Goal: Information Seeking & Learning: Learn about a topic

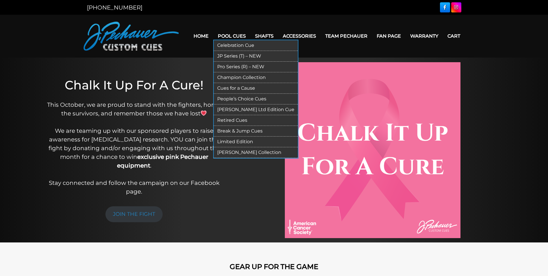
click at [241, 67] on link "Pro Series (R) – NEW" at bounding box center [256, 67] width 84 height 11
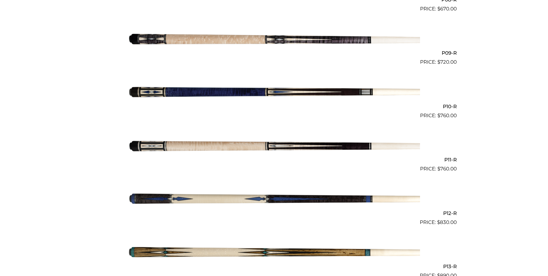
scroll to position [594, 0]
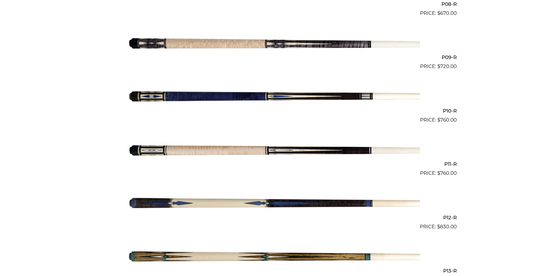
click at [307, 152] on img at bounding box center [274, 150] width 292 height 49
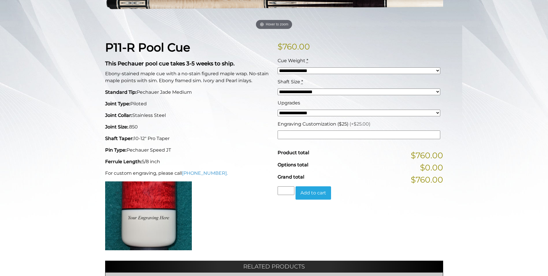
scroll to position [115, 0]
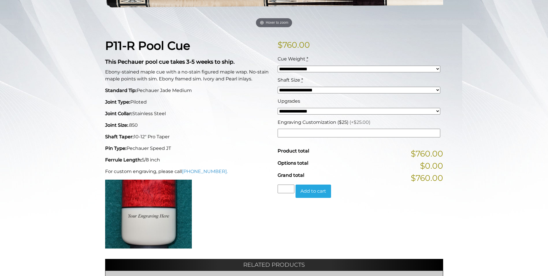
click at [437, 111] on select "**********" at bounding box center [359, 111] width 163 height 7
click at [519, 115] on div "**********" at bounding box center [274, 167] width 548 height 408
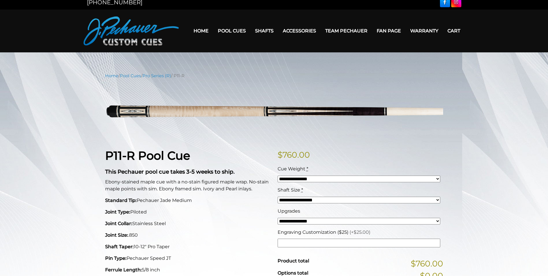
scroll to position [0, 0]
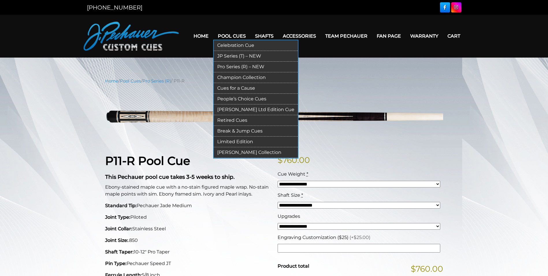
click at [233, 66] on link "Pro Series (R) – NEW" at bounding box center [256, 67] width 84 height 11
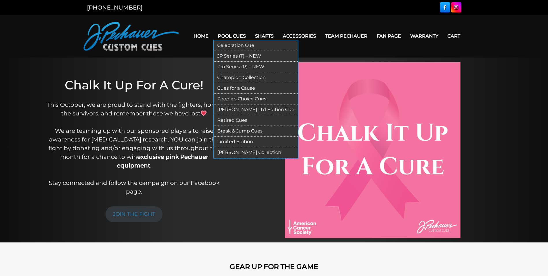
click at [232, 55] on link "JP Series (T) – NEW" at bounding box center [256, 56] width 84 height 11
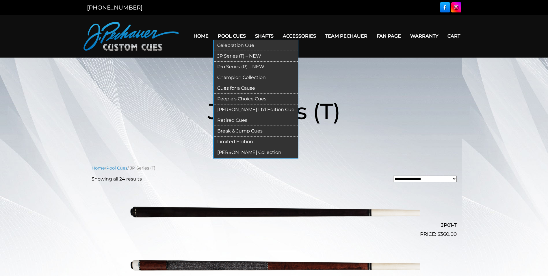
click at [235, 120] on link "Retired Cues" at bounding box center [256, 120] width 84 height 11
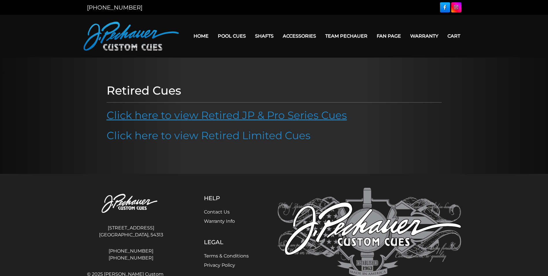
click at [239, 116] on link "Click here to view Retired JP & Pro Series Cues" at bounding box center [227, 115] width 240 height 13
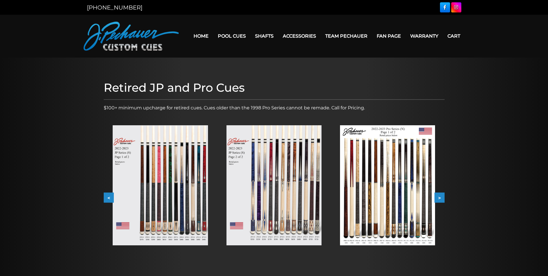
click at [108, 198] on button "<" at bounding box center [109, 197] width 10 height 10
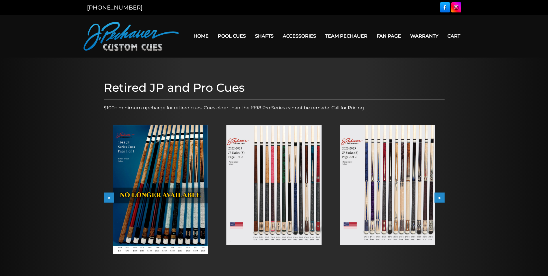
click at [108, 198] on button "<" at bounding box center [109, 197] width 10 height 10
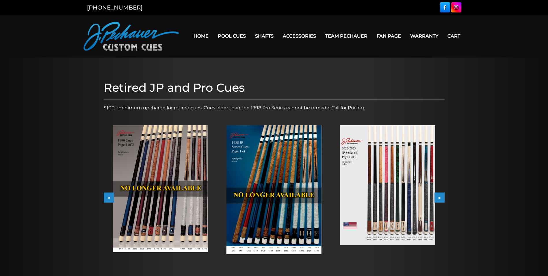
click at [108, 198] on button "<" at bounding box center [109, 197] width 10 height 10
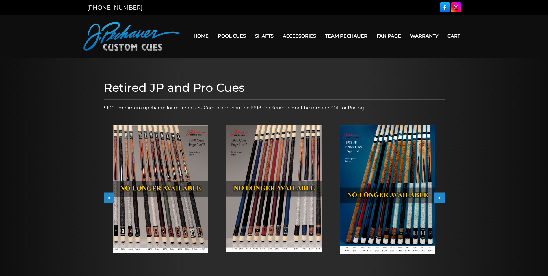
click at [108, 198] on button "<" at bounding box center [109, 197] width 10 height 10
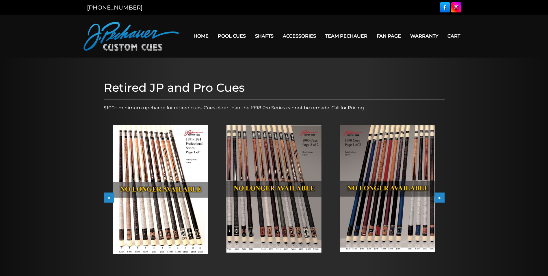
click at [108, 198] on button "<" at bounding box center [109, 197] width 10 height 10
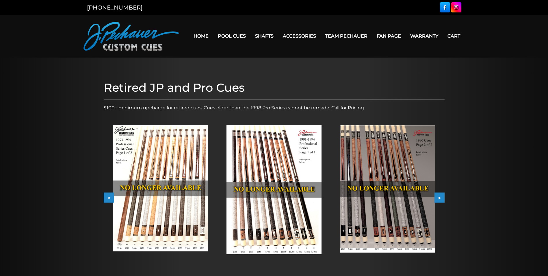
click at [108, 198] on button "<" at bounding box center [109, 197] width 10 height 10
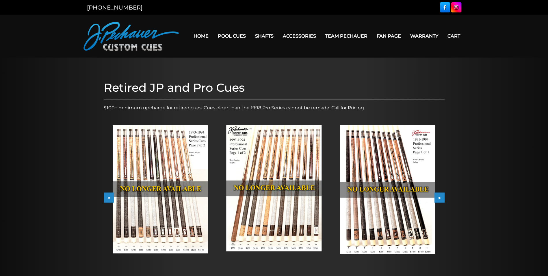
click at [108, 198] on button "<" at bounding box center [109, 197] width 10 height 10
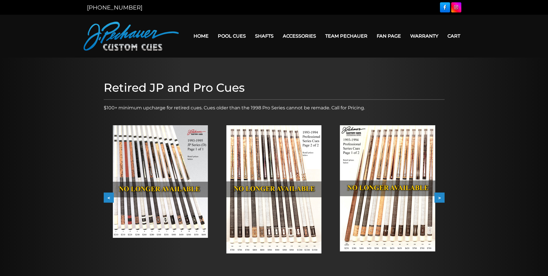
click at [291, 163] on img at bounding box center [274, 189] width 95 height 128
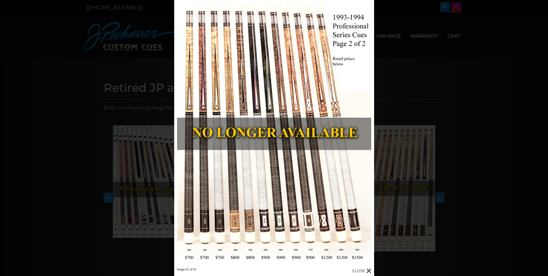
click at [453, 84] on div "Image 51 of 53" at bounding box center [274, 138] width 548 height 276
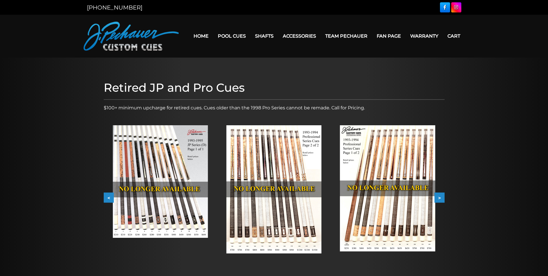
click at [107, 197] on button "<" at bounding box center [109, 197] width 10 height 10
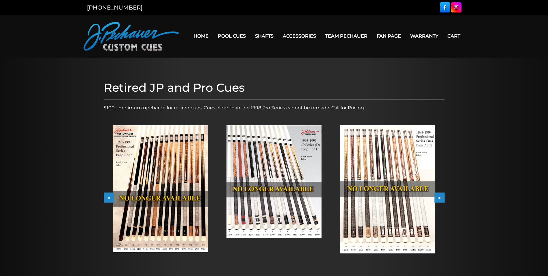
click at [107, 197] on button "<" at bounding box center [109, 197] width 10 height 10
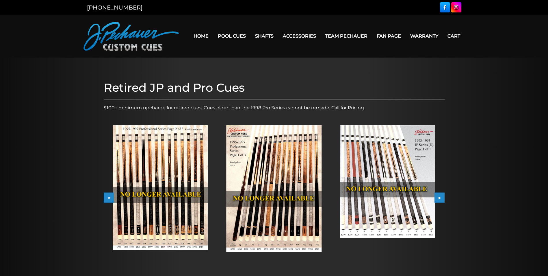
click at [107, 197] on button "<" at bounding box center [109, 197] width 10 height 10
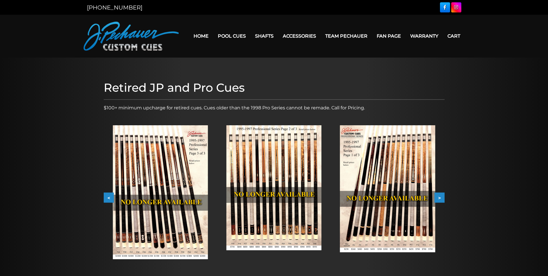
click at [107, 197] on button "<" at bounding box center [109, 197] width 10 height 10
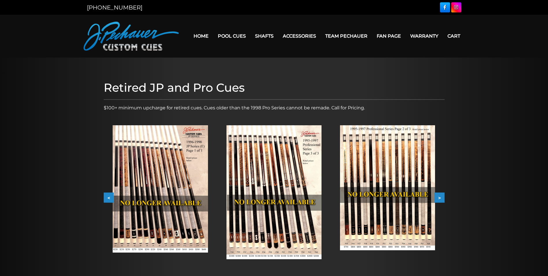
click at [107, 197] on button "<" at bounding box center [109, 197] width 10 height 10
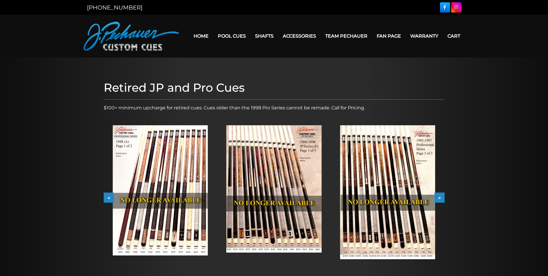
click at [107, 197] on button "<" at bounding box center [109, 197] width 10 height 10
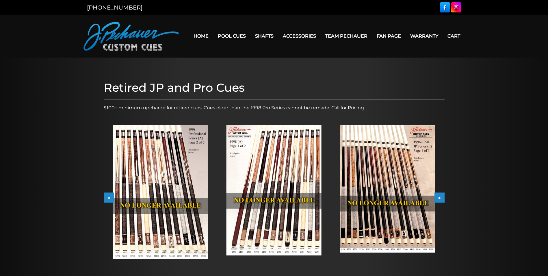
click at [107, 197] on button "<" at bounding box center [109, 197] width 10 height 10
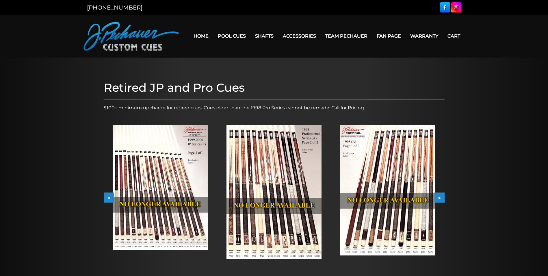
click at [107, 197] on button "<" at bounding box center [109, 197] width 10 height 10
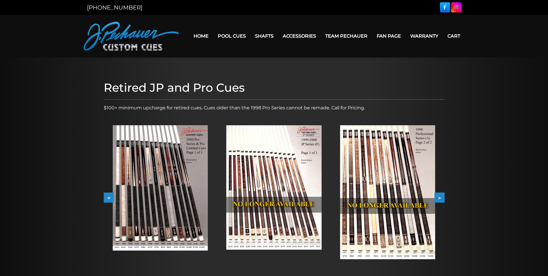
click at [107, 197] on button "<" at bounding box center [109, 197] width 10 height 10
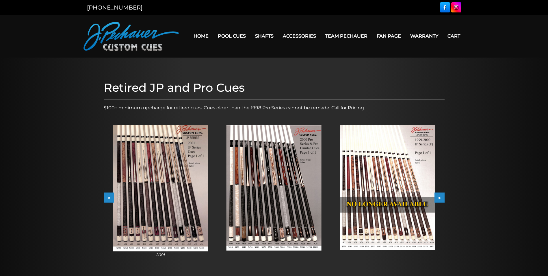
click at [107, 197] on button "<" at bounding box center [109, 197] width 10 height 10
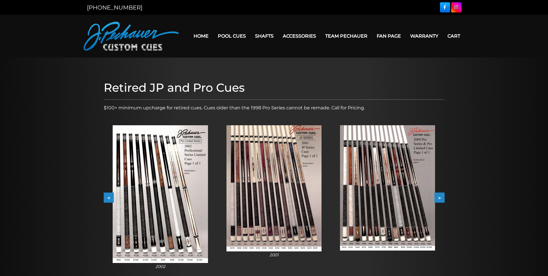
click at [107, 197] on button "<" at bounding box center [109, 197] width 10 height 10
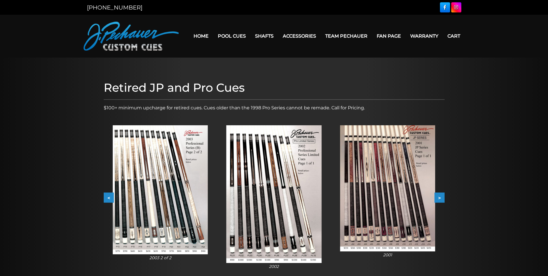
click at [107, 197] on button "<" at bounding box center [109, 197] width 10 height 10
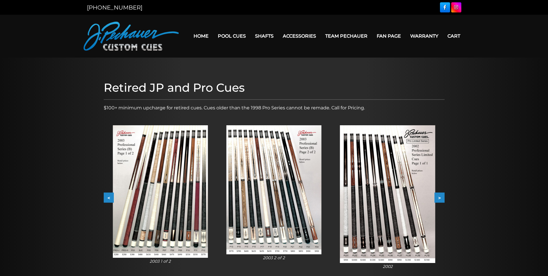
click at [107, 197] on button "<" at bounding box center [109, 197] width 10 height 10
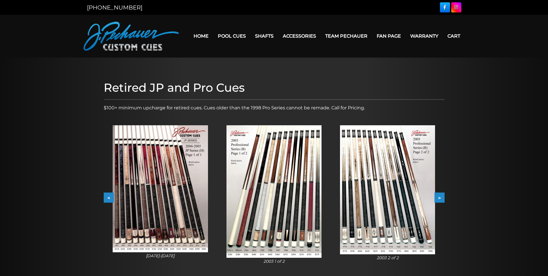
click at [107, 197] on button "<" at bounding box center [109, 197] width 10 height 10
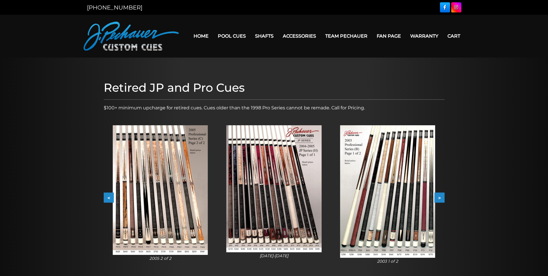
click at [107, 197] on button "<" at bounding box center [109, 197] width 10 height 10
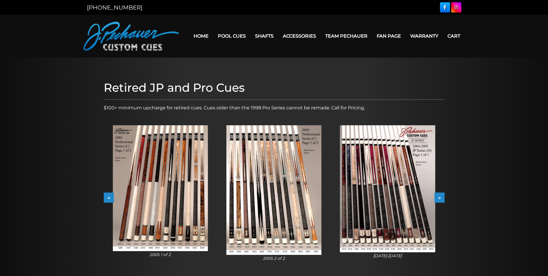
click at [399, 181] on img at bounding box center [387, 188] width 95 height 127
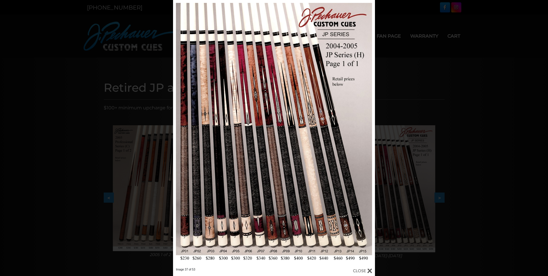
click at [90, 125] on div "Image 37 of 53" at bounding box center [274, 138] width 548 height 276
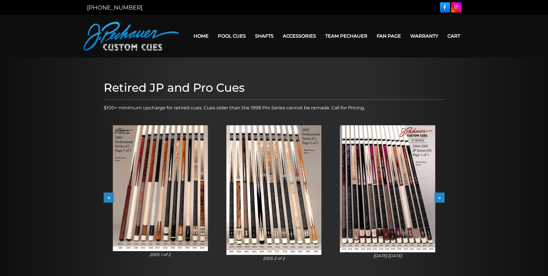
click at [107, 197] on button "<" at bounding box center [109, 197] width 10 height 10
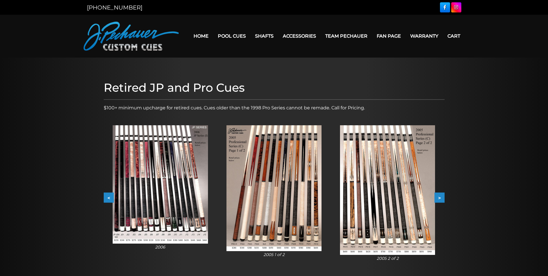
click at [107, 197] on button "<" at bounding box center [109, 197] width 10 height 10
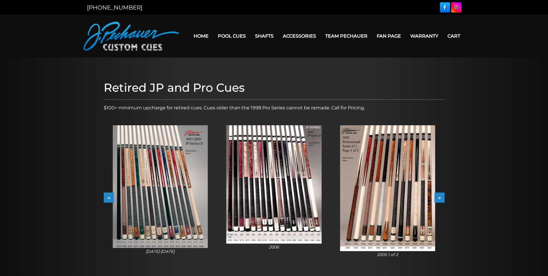
click at [107, 199] on button "<" at bounding box center [109, 197] width 10 height 10
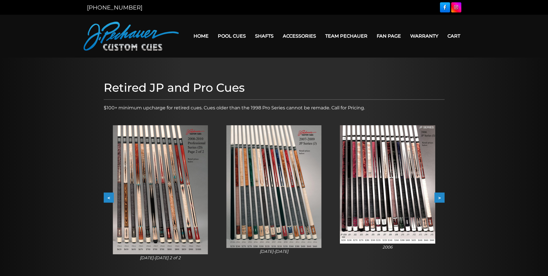
click at [371, 179] on img at bounding box center [387, 184] width 95 height 118
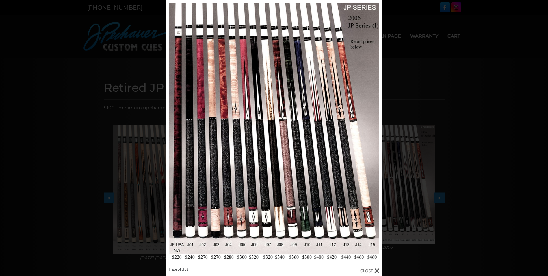
click at [457, 99] on div "Image 34 of 53" at bounding box center [274, 138] width 548 height 276
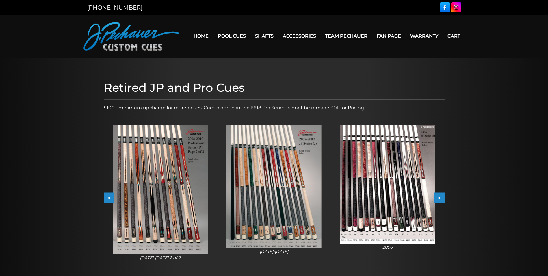
click at [161, 189] on img at bounding box center [160, 189] width 95 height 129
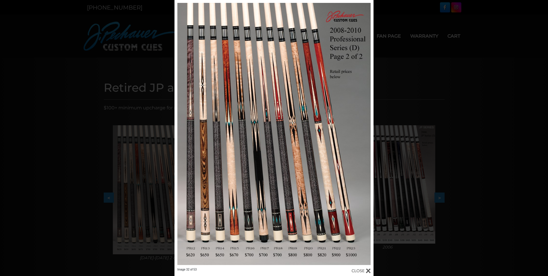
click at [90, 173] on div "Image 32 of 53" at bounding box center [274, 138] width 548 height 276
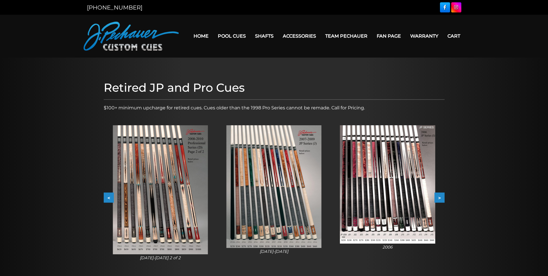
click at [106, 200] on button "<" at bounding box center [109, 197] width 10 height 10
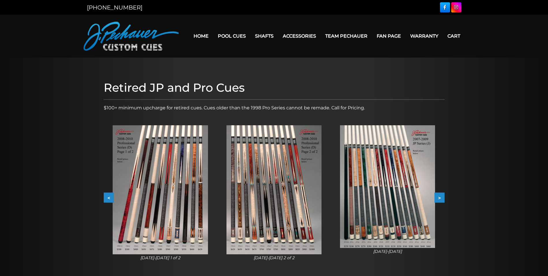
click at [108, 195] on button "<" at bounding box center [109, 197] width 10 height 10
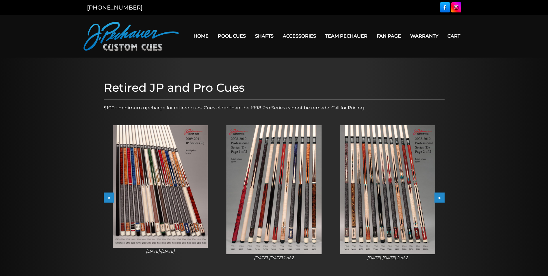
click at [391, 190] on img at bounding box center [387, 189] width 95 height 129
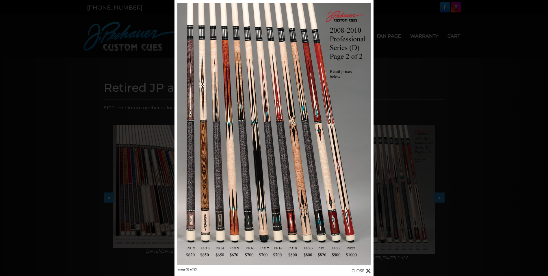
click at [100, 168] on div "Image 32 of 53" at bounding box center [274, 138] width 548 height 276
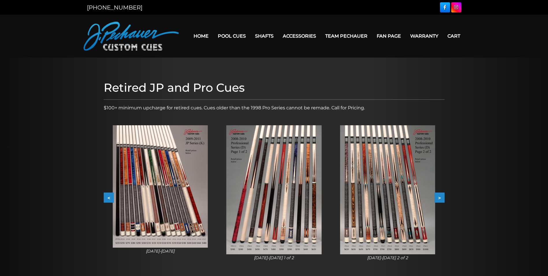
click at [283, 181] on img at bounding box center [274, 189] width 95 height 129
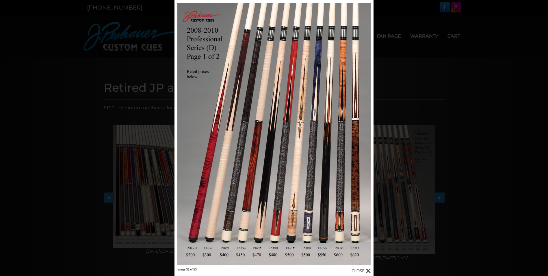
click at [92, 182] on div "Image 31 of 53" at bounding box center [274, 138] width 548 height 276
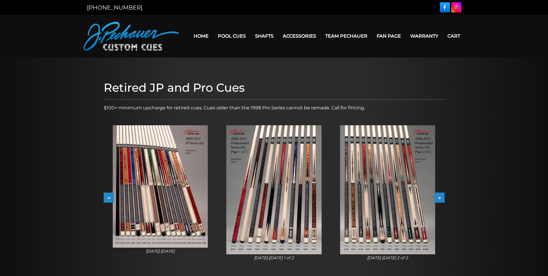
click at [153, 177] on img at bounding box center [160, 186] width 95 height 122
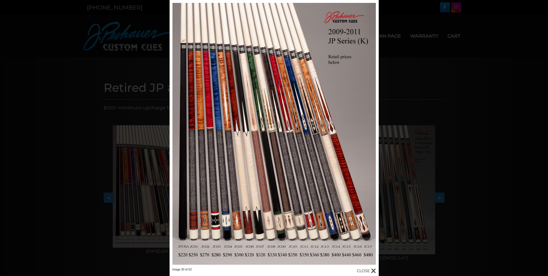
click at [107, 125] on div "Image 30 of 53" at bounding box center [274, 138] width 548 height 276
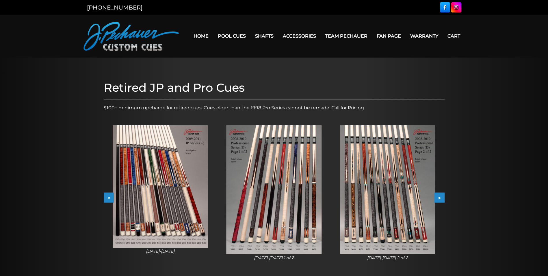
click at [108, 194] on button "<" at bounding box center [109, 197] width 10 height 10
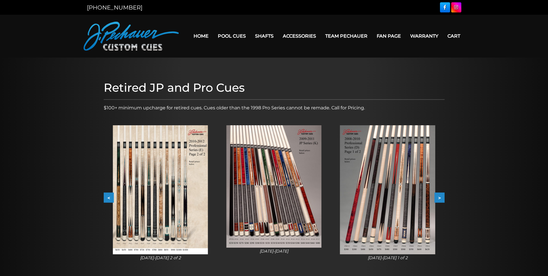
click at [155, 183] on img at bounding box center [160, 189] width 95 height 129
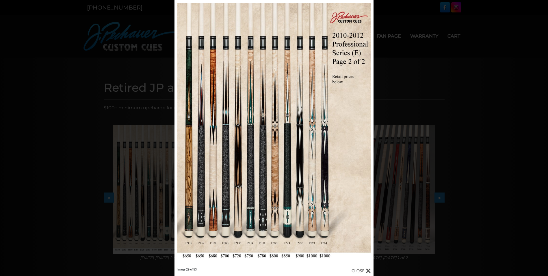
click at [131, 171] on div "Image 29 of 53" at bounding box center [274, 138] width 548 height 276
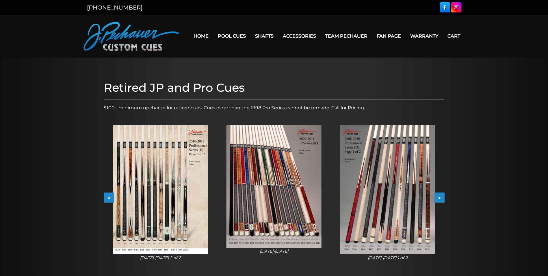
click at [109, 197] on button "<" at bounding box center [109, 197] width 10 height 10
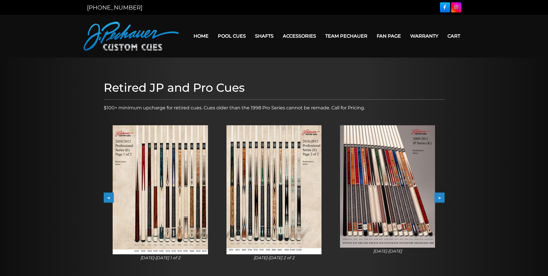
click at [108, 196] on button "<" at bounding box center [109, 197] width 10 height 10
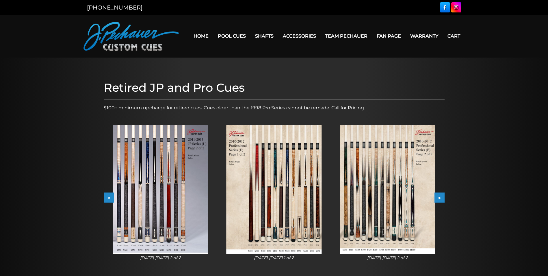
click at [162, 167] on img at bounding box center [160, 189] width 95 height 129
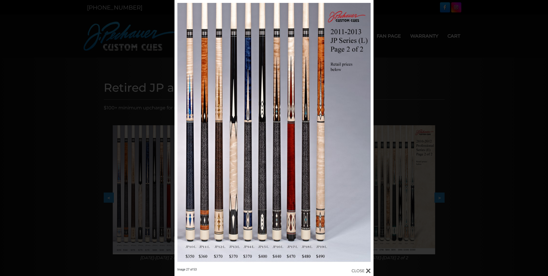
click at [127, 150] on div "Image 27 of 53" at bounding box center [274, 138] width 548 height 276
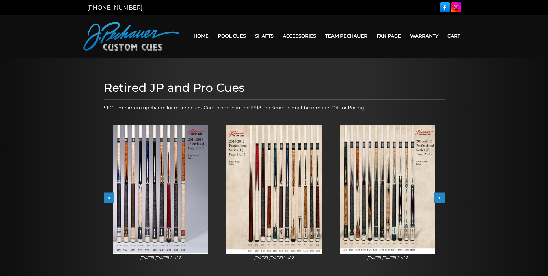
click at [109, 194] on button "<" at bounding box center [109, 197] width 10 height 10
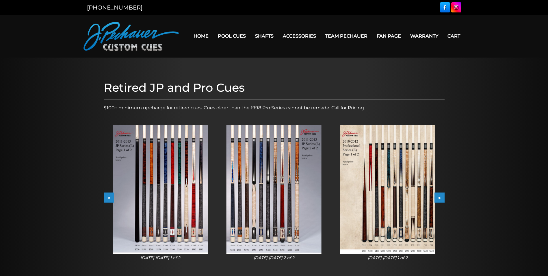
click at [109, 193] on button "<" at bounding box center [109, 197] width 10 height 10
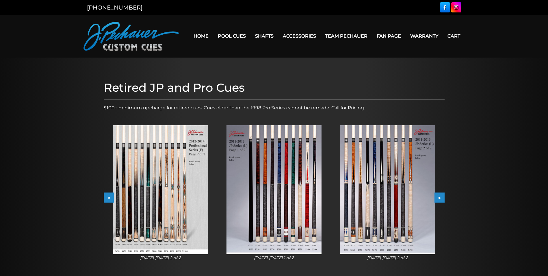
click at [159, 178] on img at bounding box center [160, 189] width 95 height 129
